Goal: Use online tool/utility: Utilize a website feature to perform a specific function

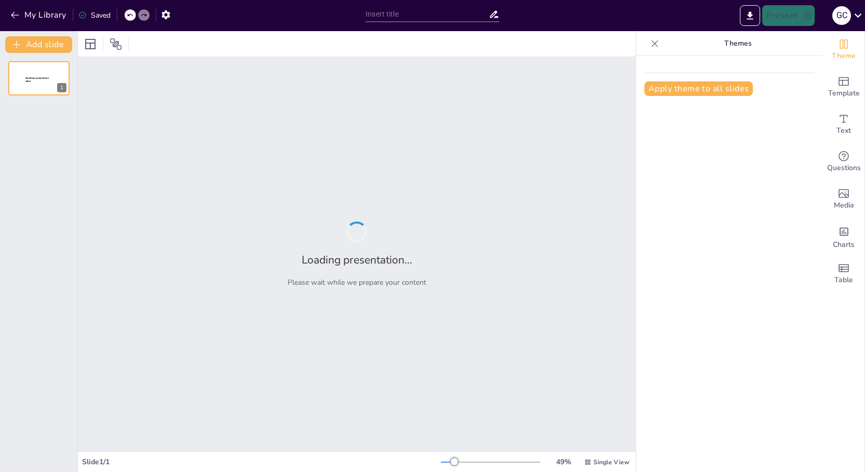
type input "Navigating My Path: Work, Promotion, and Entrepreneurship in Logistics"
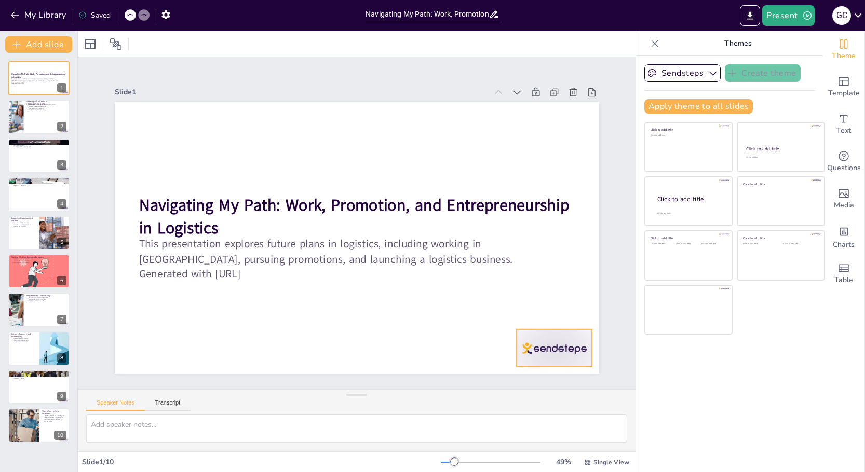
click at [436, 413] on div at bounding box center [396, 454] width 79 height 82
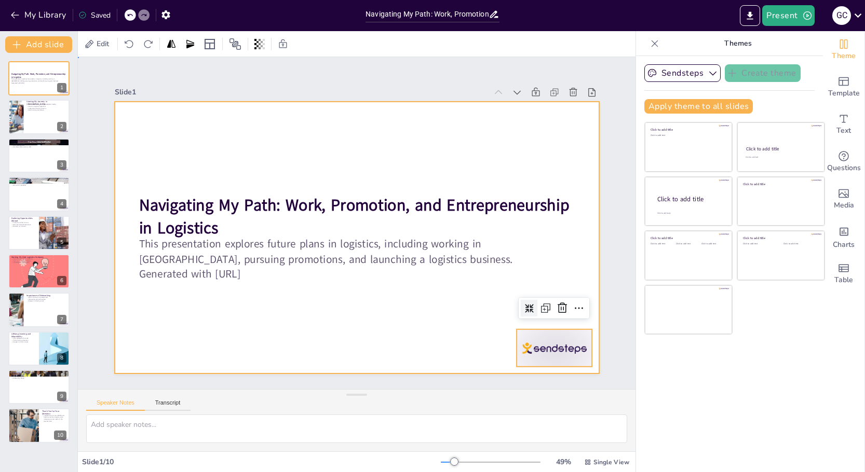
click at [476, 320] on div at bounding box center [353, 237] width 531 height 367
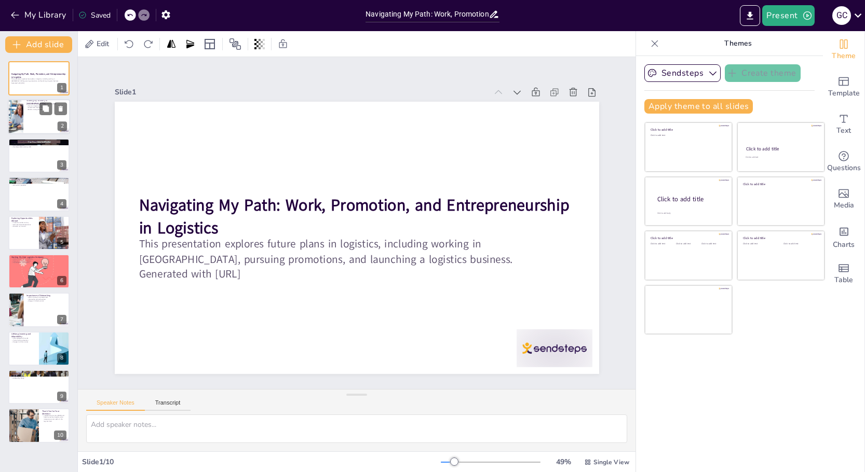
click at [31, 123] on div at bounding box center [39, 117] width 62 height 35
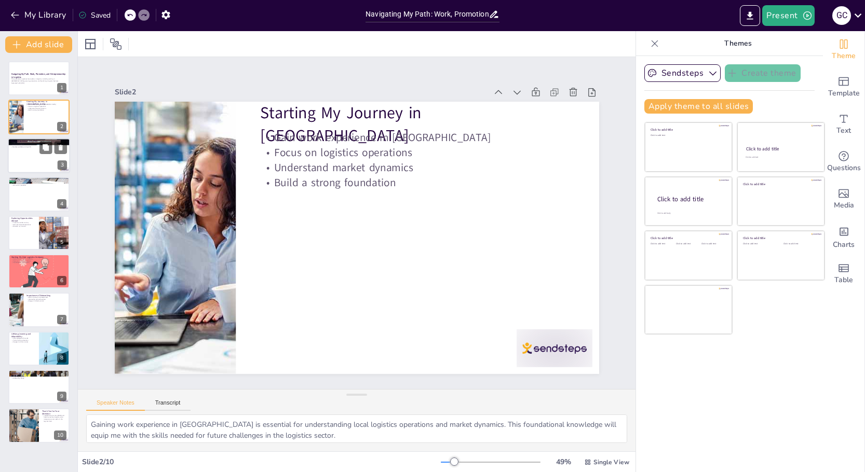
click at [34, 165] on div at bounding box center [39, 155] width 62 height 35
type textarea "Learning industry tools is critical for becoming proficient in logistics. Maste…"
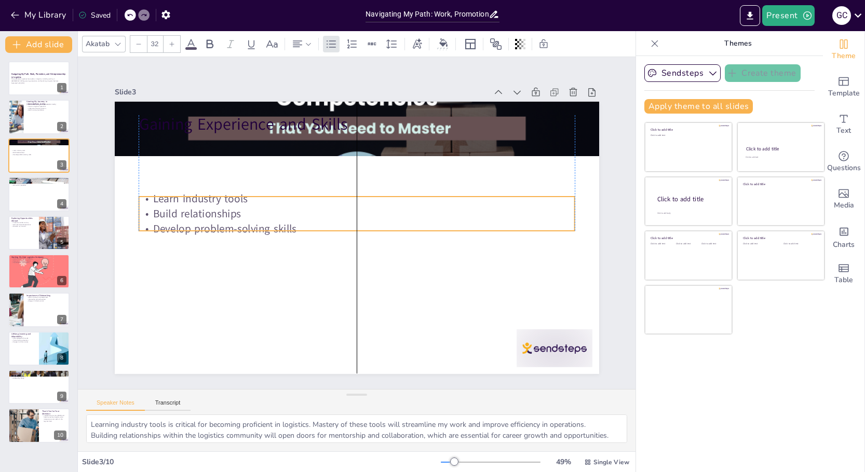
drag, startPoint x: 287, startPoint y: 153, endPoint x: 289, endPoint y: 212, distance: 59.2
click at [289, 212] on p "Build relationships" at bounding box center [360, 214] width 404 height 191
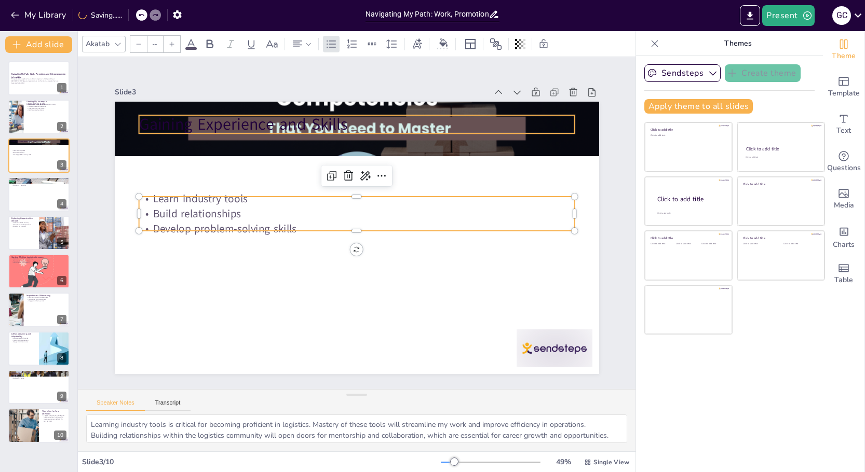
type input "48"
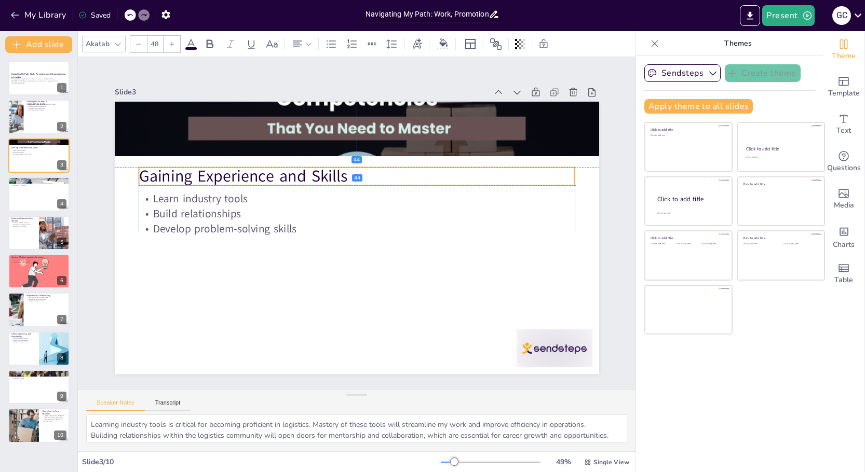
drag, startPoint x: 285, startPoint y: 121, endPoint x: 286, endPoint y: 173, distance: 51.9
click at [286, 173] on p "Gaining Experience and Skills" at bounding box center [371, 179] width 422 height 156
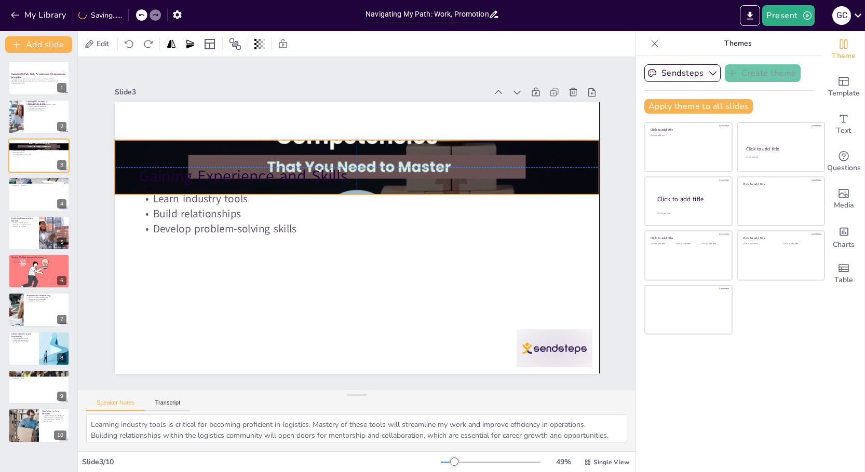
drag, startPoint x: 292, startPoint y: 115, endPoint x: 293, endPoint y: 150, distance: 35.3
click at [293, 150] on div at bounding box center [379, 172] width 534 height 404
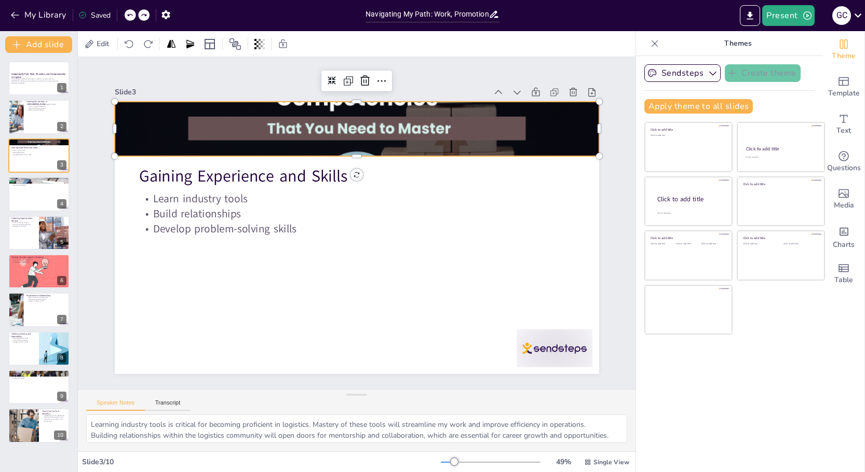
click at [300, 128] on div at bounding box center [376, 131] width 521 height 322
click at [300, 128] on div at bounding box center [385, 133] width 531 height 365
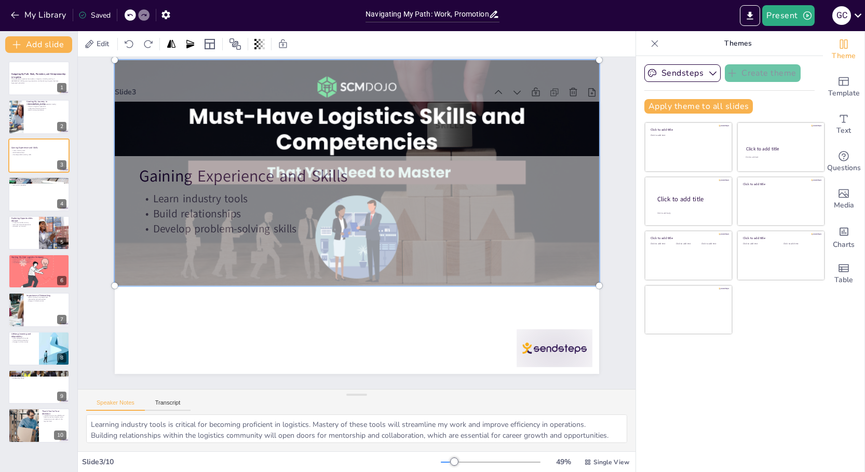
drag, startPoint x: 300, startPoint y: 128, endPoint x: 294, endPoint y: 172, distance: 44.5
click at [294, 172] on div at bounding box center [381, 179] width 549 height 455
click at [262, 316] on div at bounding box center [355, 237] width 510 height 321
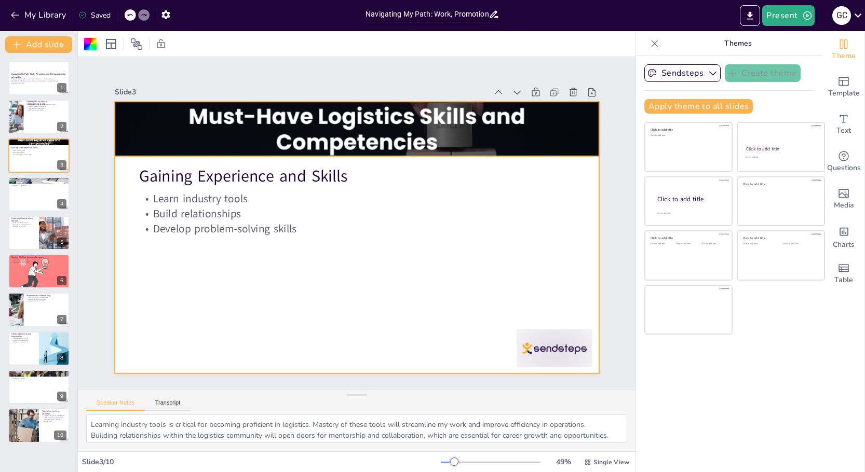
click at [299, 137] on div at bounding box center [377, 177] width 534 height 403
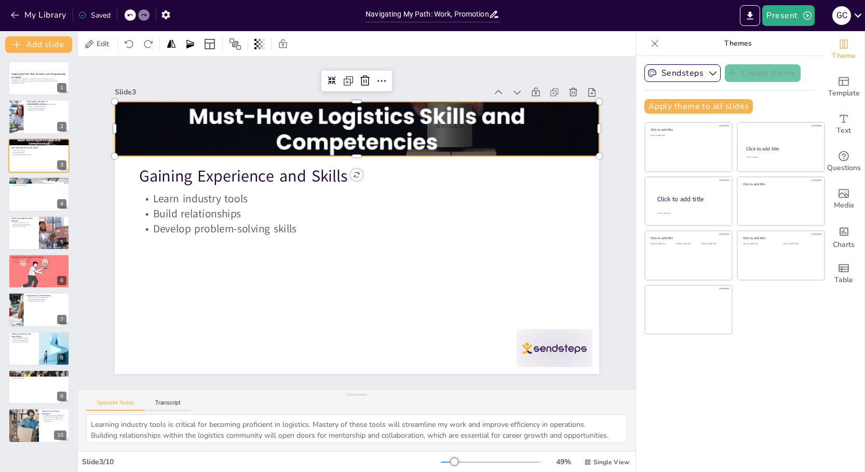
click at [299, 137] on div at bounding box center [372, 175] width 531 height 365
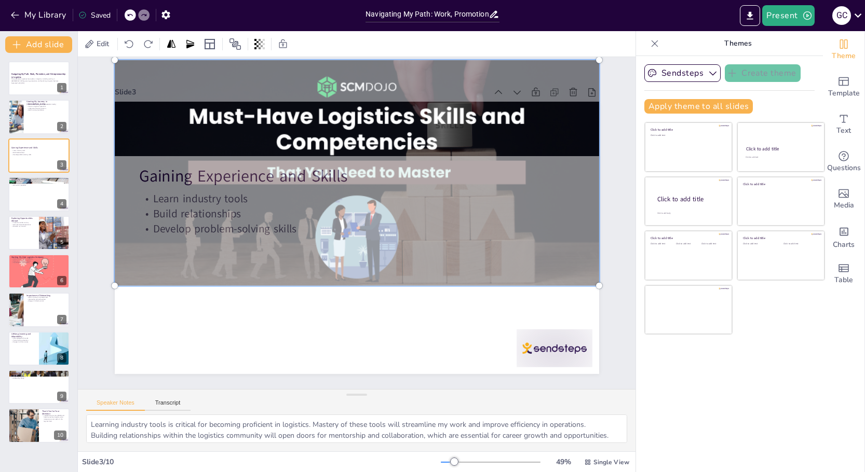
click at [403, 321] on div at bounding box center [350, 236] width 553 height 446
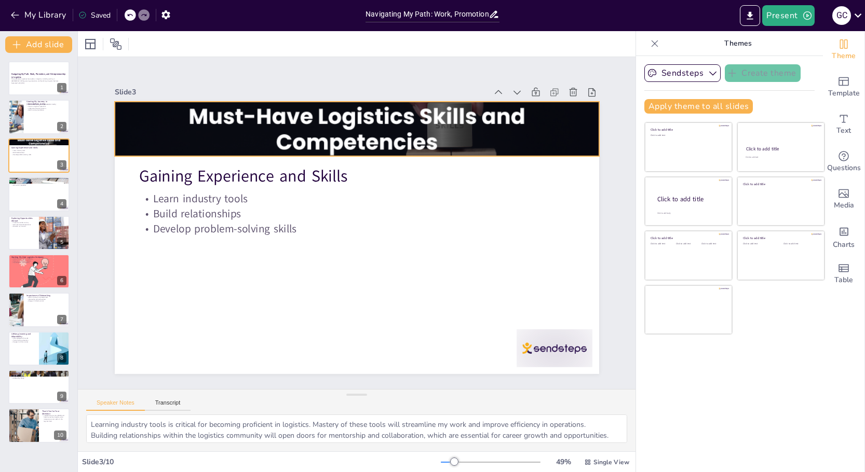
click at [386, 140] on div at bounding box center [390, 186] width 511 height 492
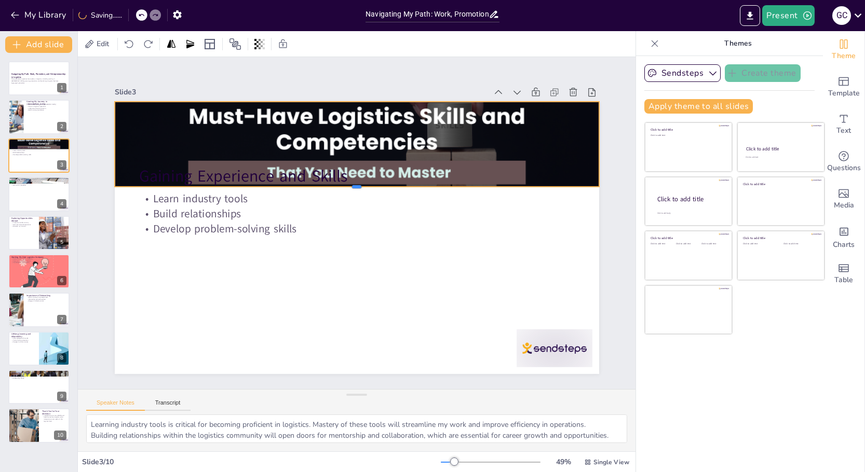
drag, startPoint x: 354, startPoint y: 152, endPoint x: 350, endPoint y: 183, distance: 30.8
click at [350, 183] on div at bounding box center [364, 191] width 476 height 109
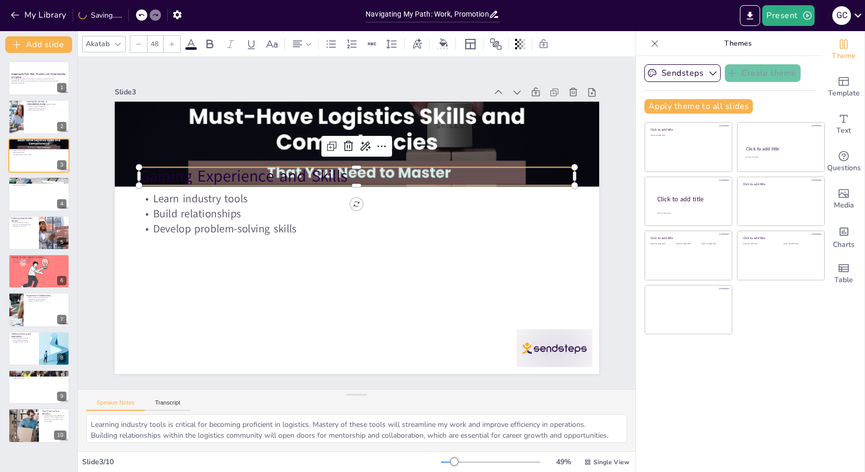
click at [242, 168] on p "Gaining Experience and Skills" at bounding box center [362, 176] width 436 height 69
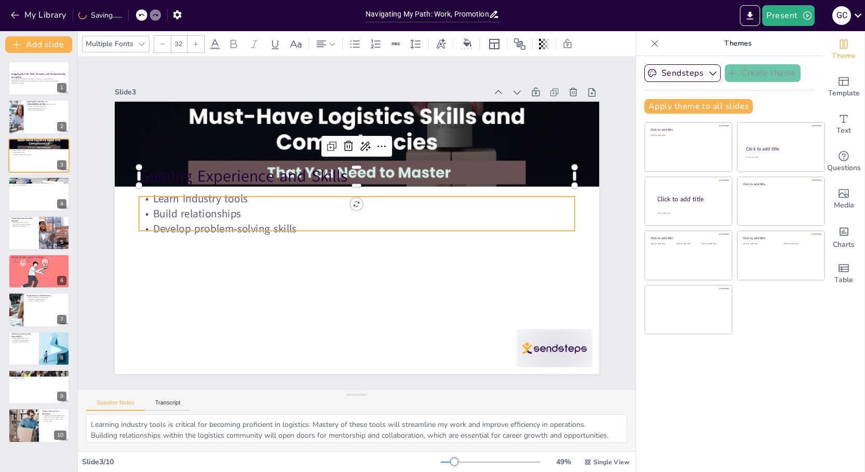
click at [208, 200] on p "Learn industry tools" at bounding box center [359, 199] width 435 height 61
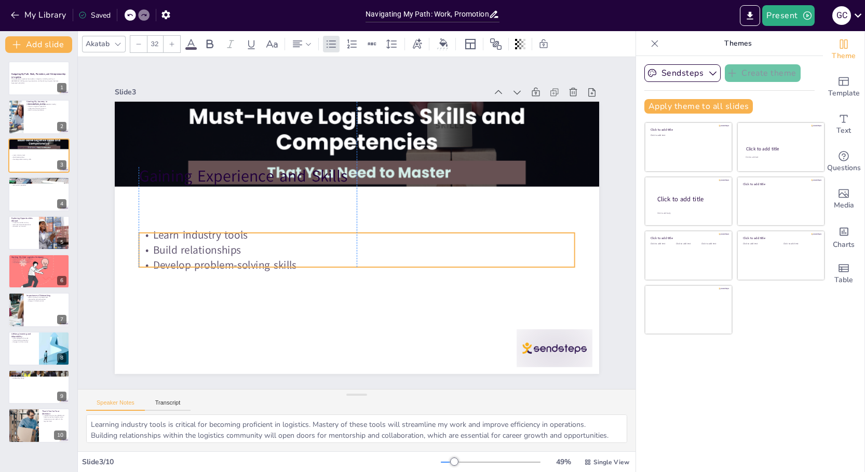
drag, startPoint x: 208, startPoint y: 200, endPoint x: 207, endPoint y: 237, distance: 37.4
click at [207, 237] on p "Learn industry tools" at bounding box center [355, 235] width 435 height 60
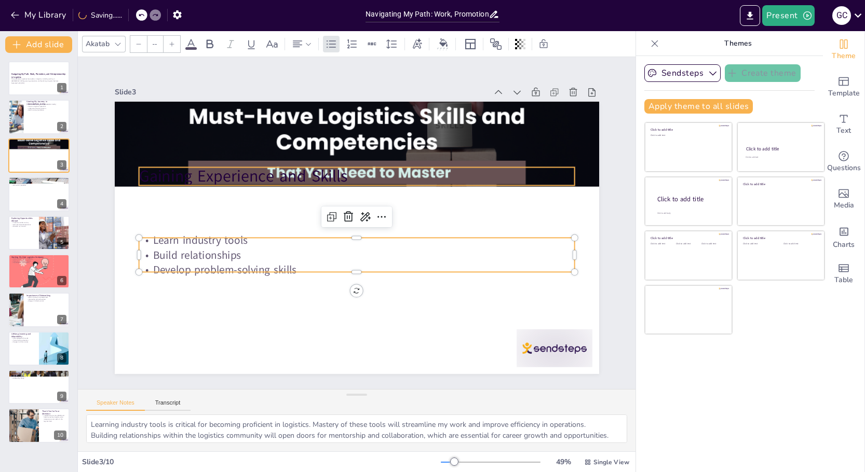
type input "48"
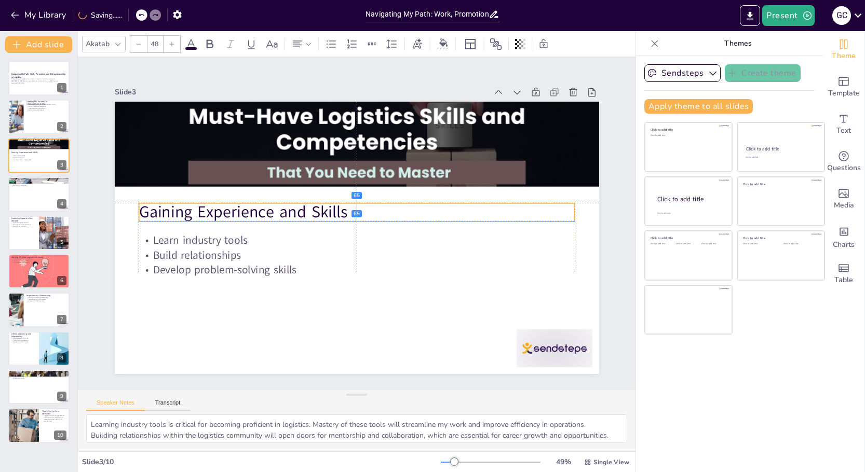
drag, startPoint x: 218, startPoint y: 172, endPoint x: 218, endPoint y: 206, distance: 33.7
click at [248, 206] on p "Gaining Experience and Skills" at bounding box center [367, 217] width 238 height 389
click at [64, 194] on div at bounding box center [39, 194] width 62 height 35
type textarea "Aiming for a promotion within a few years shows ambition and a commitment to ca…"
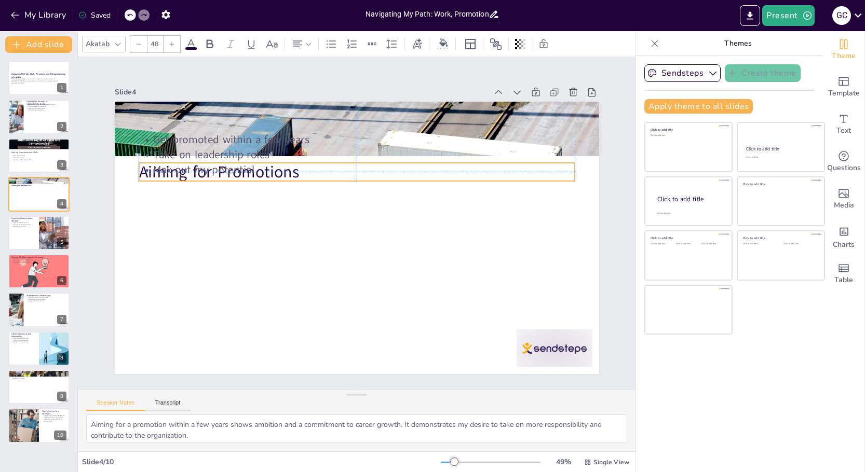
drag, startPoint x: 218, startPoint y: 123, endPoint x: 219, endPoint y: 172, distance: 48.8
click at [232, 172] on div "Aiming for Promotions Get promoted within a few years Take on leadership roles …" at bounding box center [428, 124] width 392 height 285
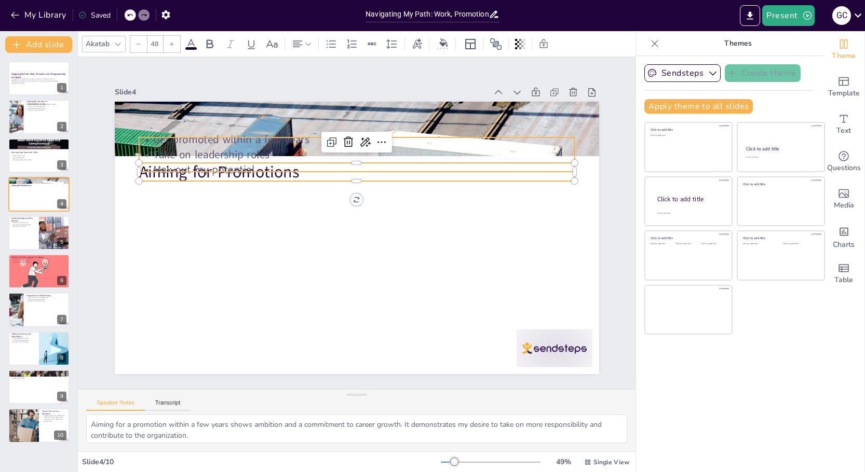
type input "32"
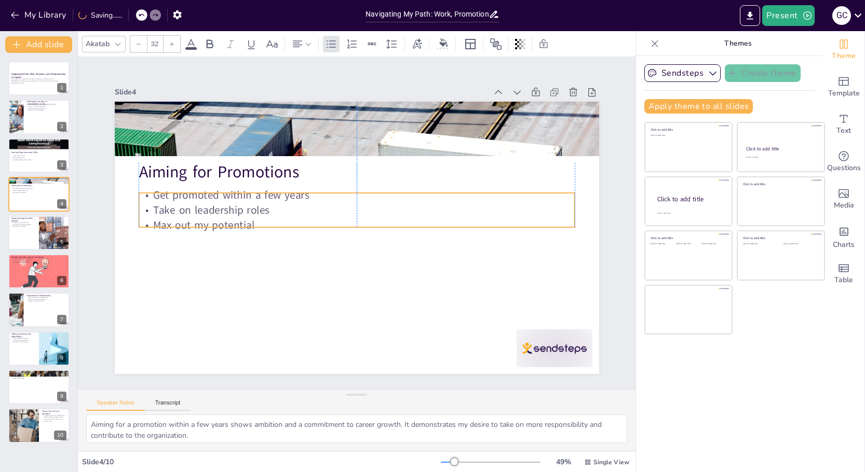
drag, startPoint x: 218, startPoint y: 146, endPoint x: 220, endPoint y: 202, distance: 55.6
click at [220, 202] on p "Take on leadership roles" at bounding box center [359, 210] width 429 height 105
click at [45, 232] on div at bounding box center [54, 232] width 57 height 35
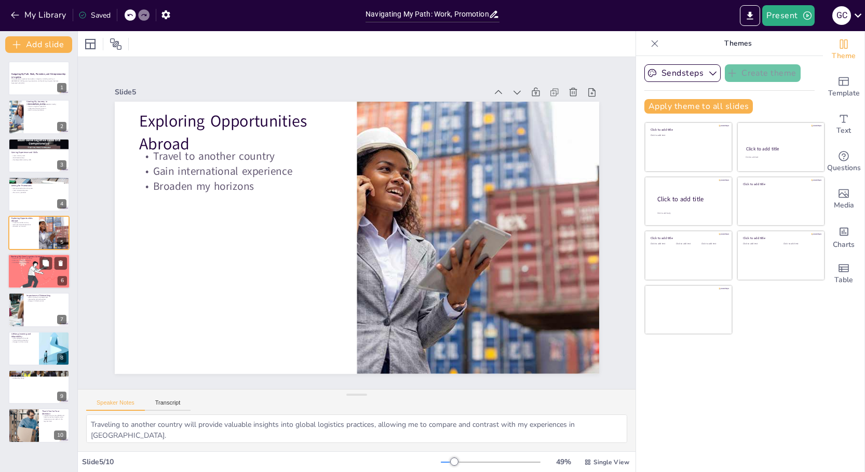
click at [34, 267] on div at bounding box center [39, 272] width 62 height 42
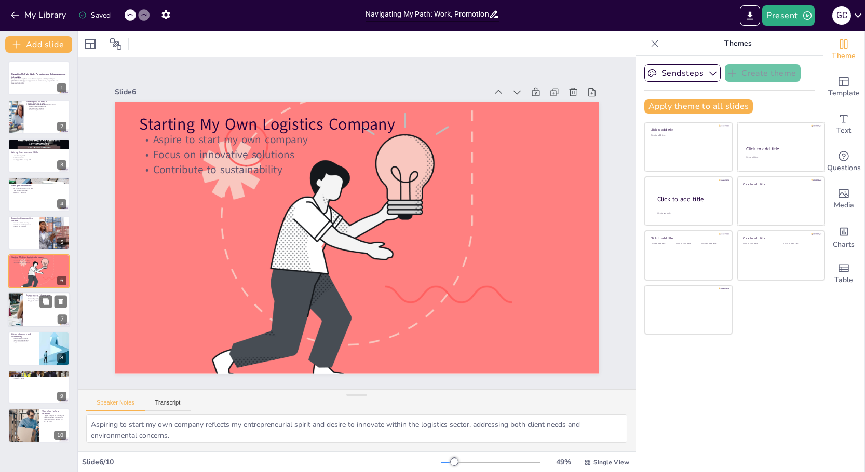
click at [36, 319] on div at bounding box center [39, 310] width 62 height 35
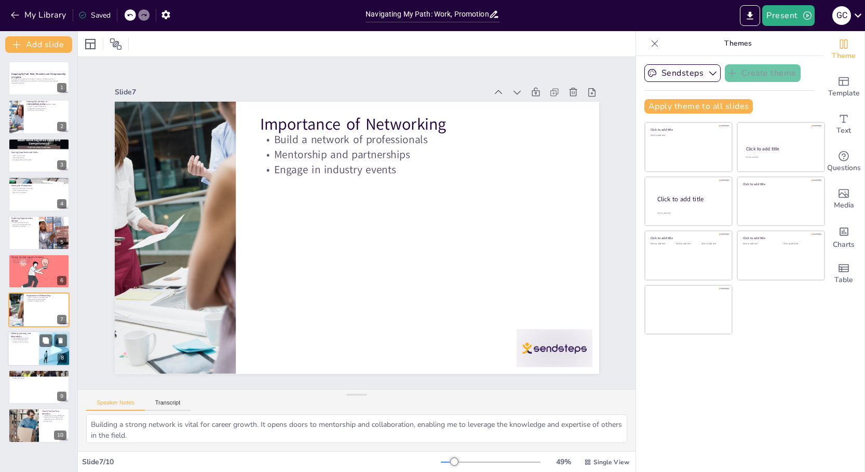
click at [35, 356] on div at bounding box center [39, 348] width 62 height 35
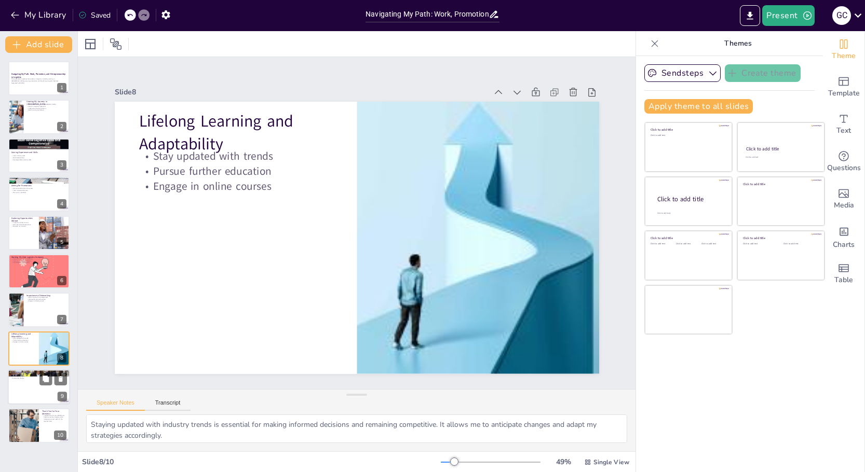
click at [39, 396] on div at bounding box center [39, 387] width 62 height 35
type textarea "Gaining experience is the foundation of my career path. It equips me with the s…"
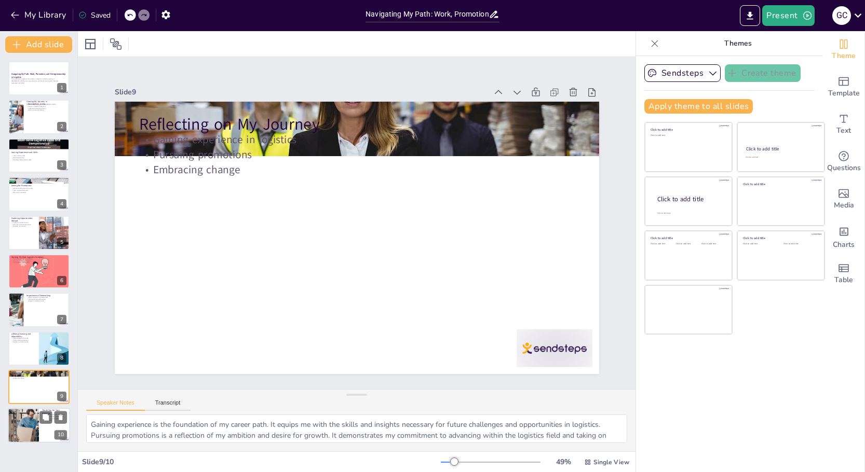
click at [36, 425] on div at bounding box center [23, 426] width 74 height 35
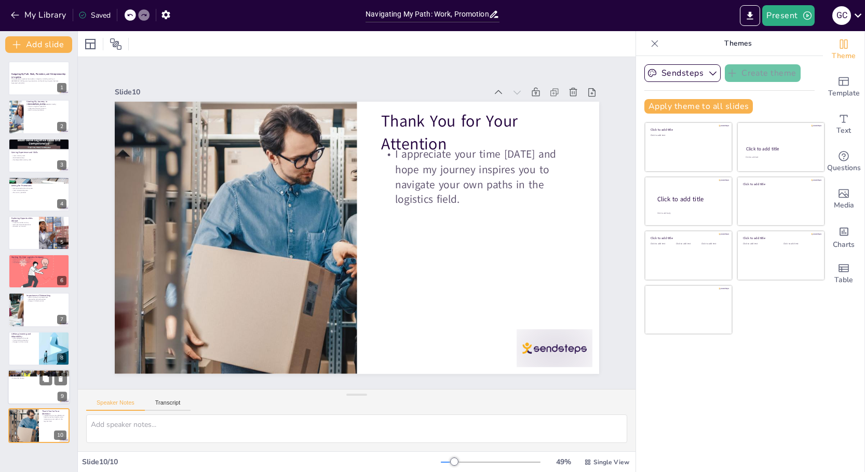
click at [32, 400] on div at bounding box center [39, 387] width 62 height 35
type textarea "Gaining experience is the foundation of my career path. It equips me with the s…"
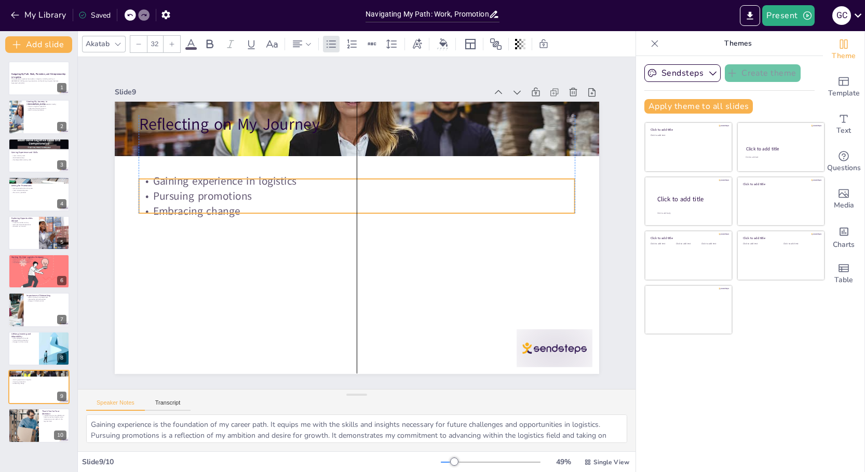
drag, startPoint x: 169, startPoint y: 158, endPoint x: 169, endPoint y: 199, distance: 40.5
click at [169, 199] on p "Pursuing promotions" at bounding box center [359, 196] width 435 height 61
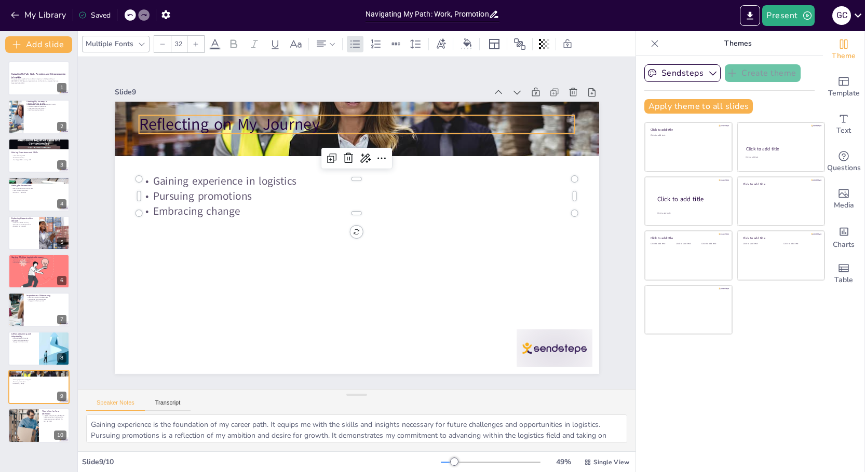
type input "48"
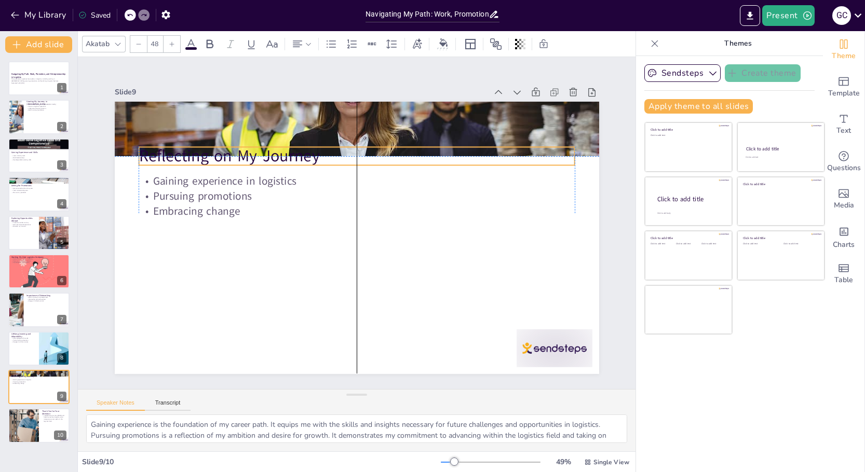
drag, startPoint x: 175, startPoint y: 123, endPoint x: 173, endPoint y: 163, distance: 40.0
click at [173, 163] on p "Reflecting on My Journey" at bounding box center [364, 157] width 436 height 68
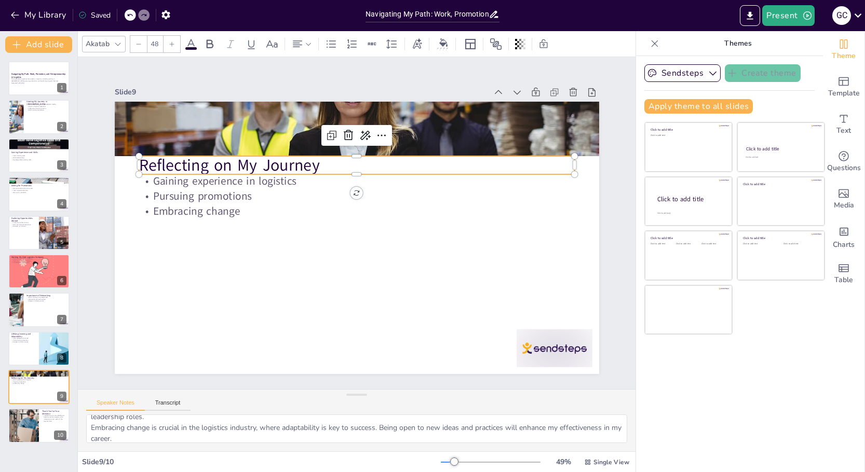
scroll to position [35, 0]
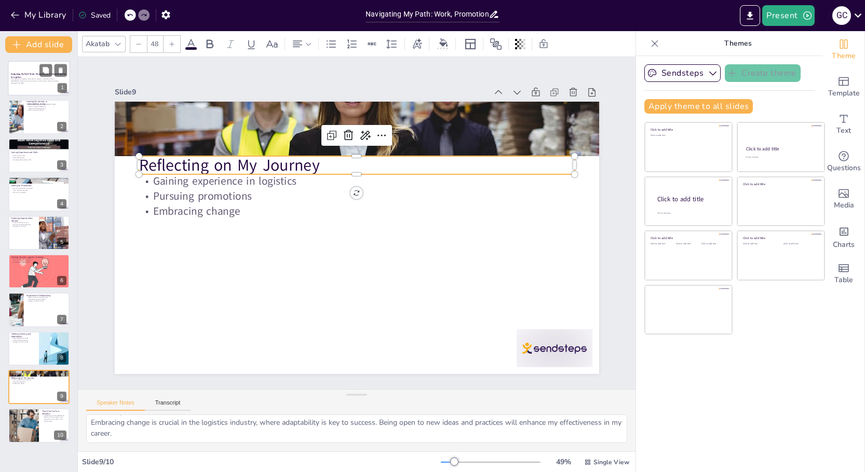
click at [23, 75] on strong "Navigating My Path: Work, Promotion, and Entrepreneurship in Logistics" at bounding box center [39, 76] width 56 height 6
